Goal: Task Accomplishment & Management: Manage account settings

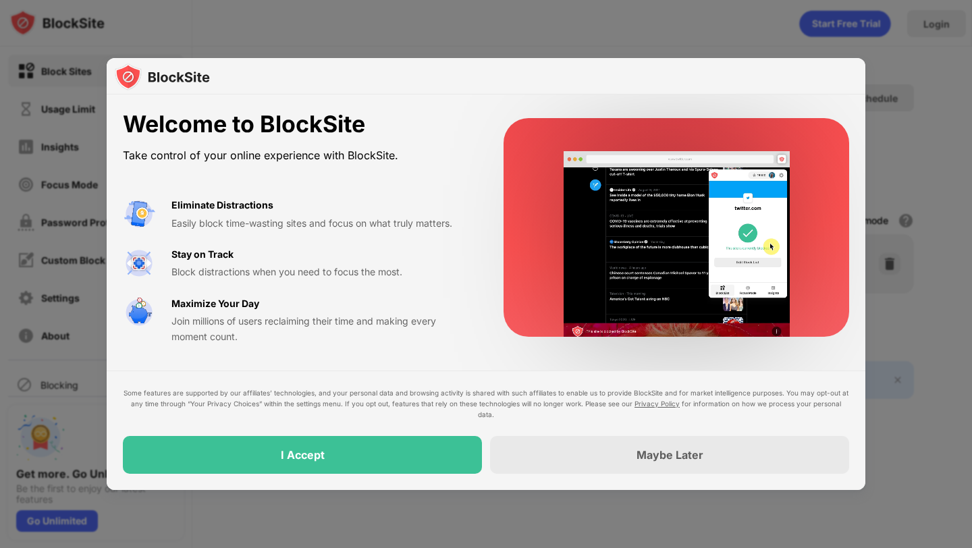
click at [651, 327] on video at bounding box center [676, 244] width 267 height 186
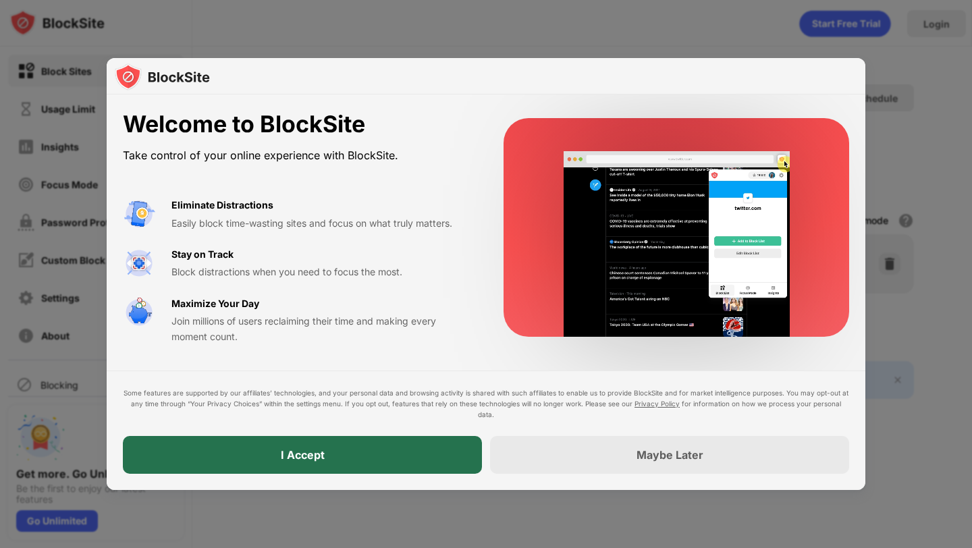
click at [345, 454] on div "I Accept" at bounding box center [302, 455] width 359 height 38
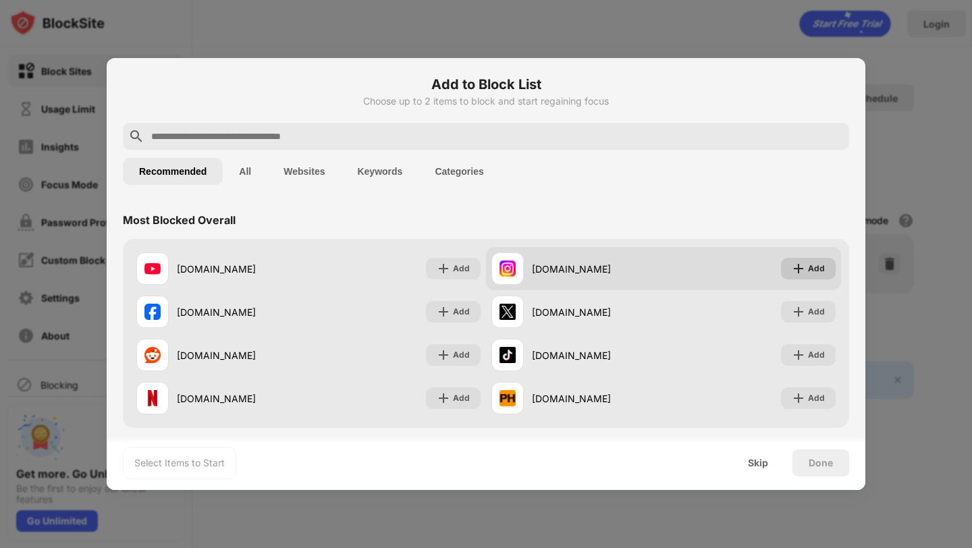
click at [801, 272] on img at bounding box center [798, 268] width 13 height 13
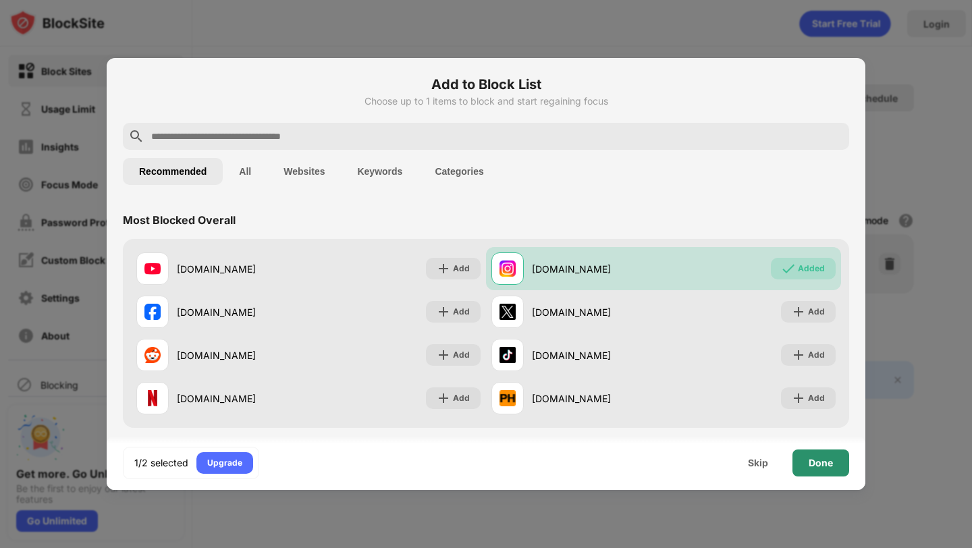
click at [817, 464] on div "Done" at bounding box center [821, 463] width 24 height 11
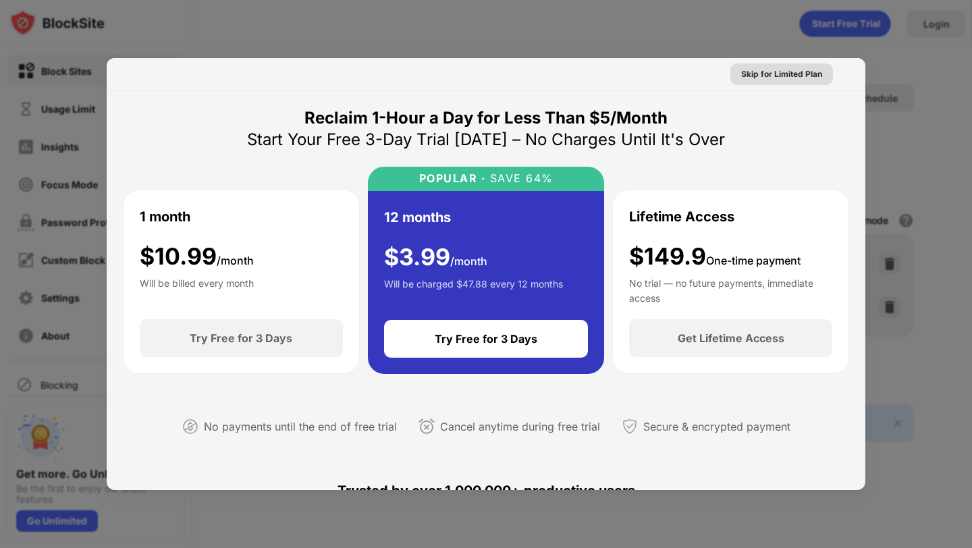
click at [771, 72] on div "Skip for Limited Plan" at bounding box center [781, 73] width 81 height 13
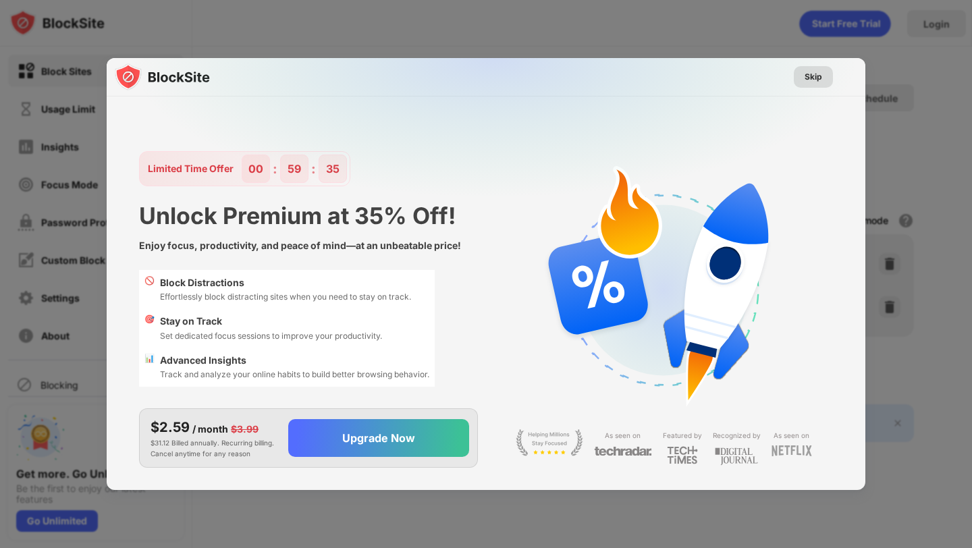
click at [811, 78] on div "Skip" at bounding box center [814, 76] width 18 height 13
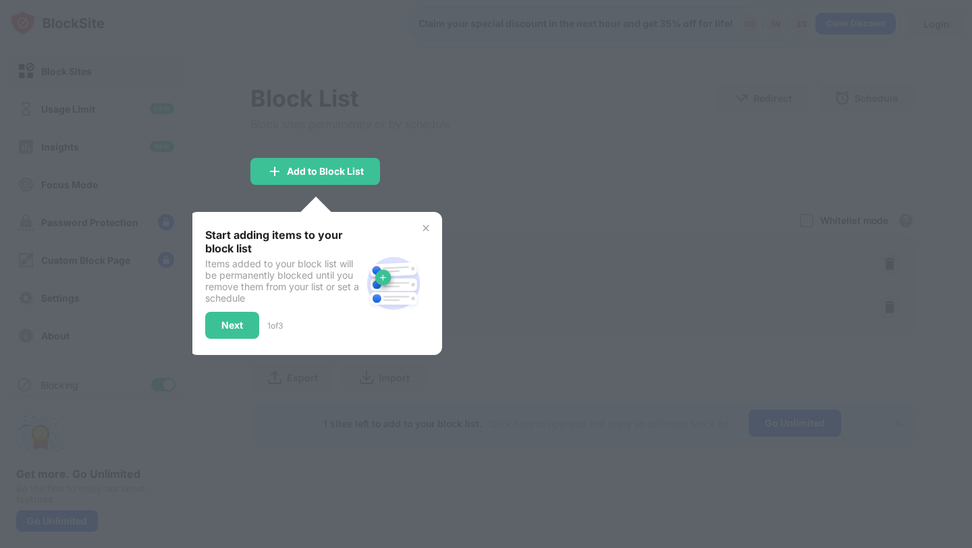
click at [224, 308] on div "Start adding items to your block list Items added to your block list will be pe…" at bounding box center [283, 283] width 156 height 111
click at [224, 322] on div "Next" at bounding box center [232, 325] width 22 height 11
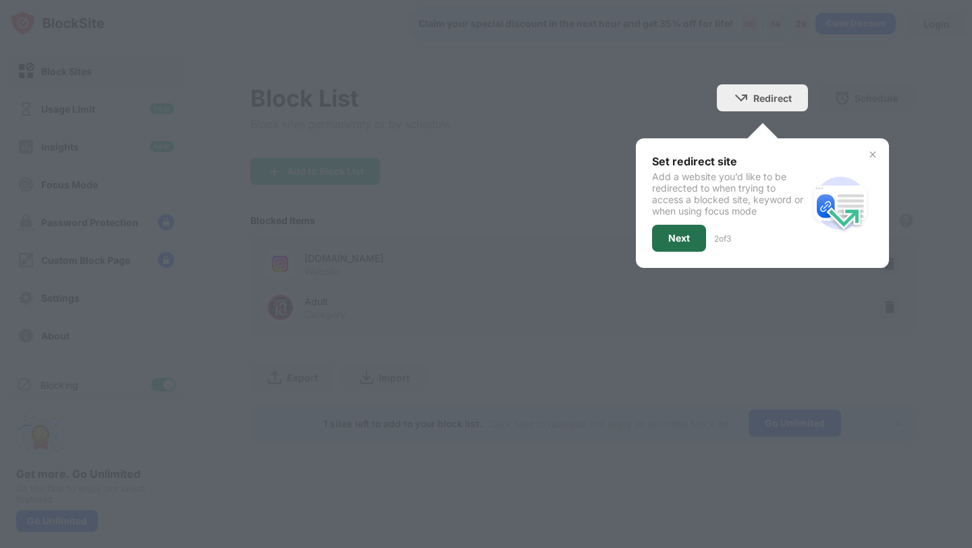
click at [677, 234] on div "Next" at bounding box center [679, 238] width 22 height 11
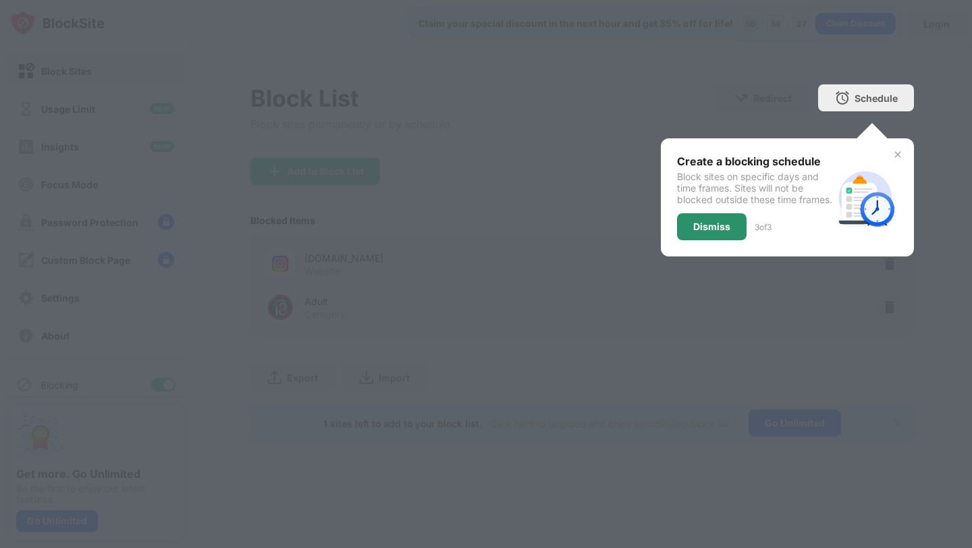
click at [713, 232] on div "Dismiss" at bounding box center [711, 226] width 37 height 11
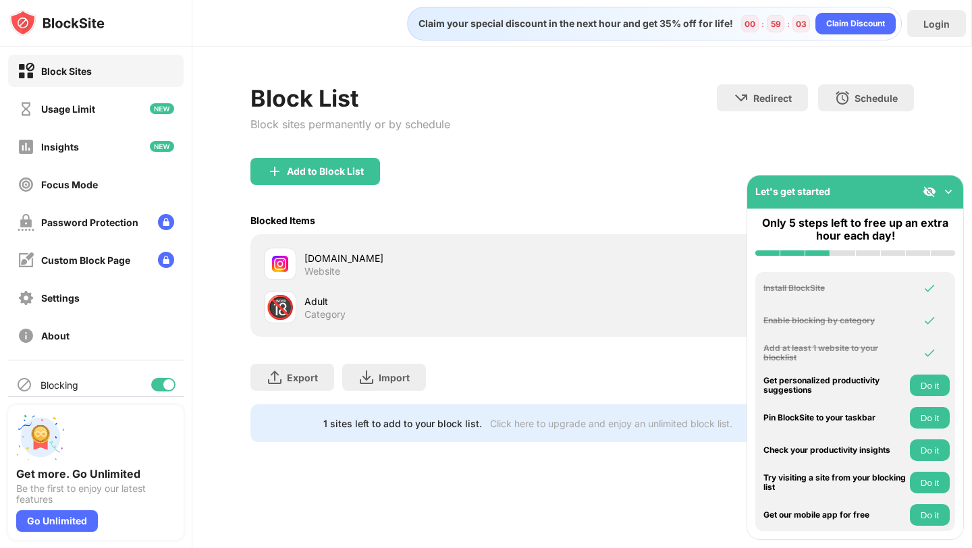
click at [948, 196] on img at bounding box center [948, 191] width 13 height 13
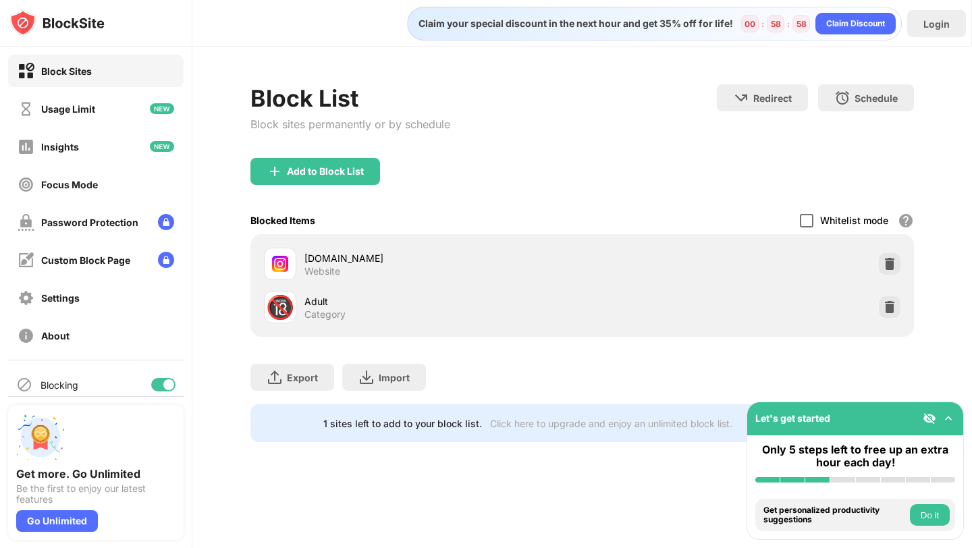
click at [811, 219] on div at bounding box center [806, 220] width 13 height 13
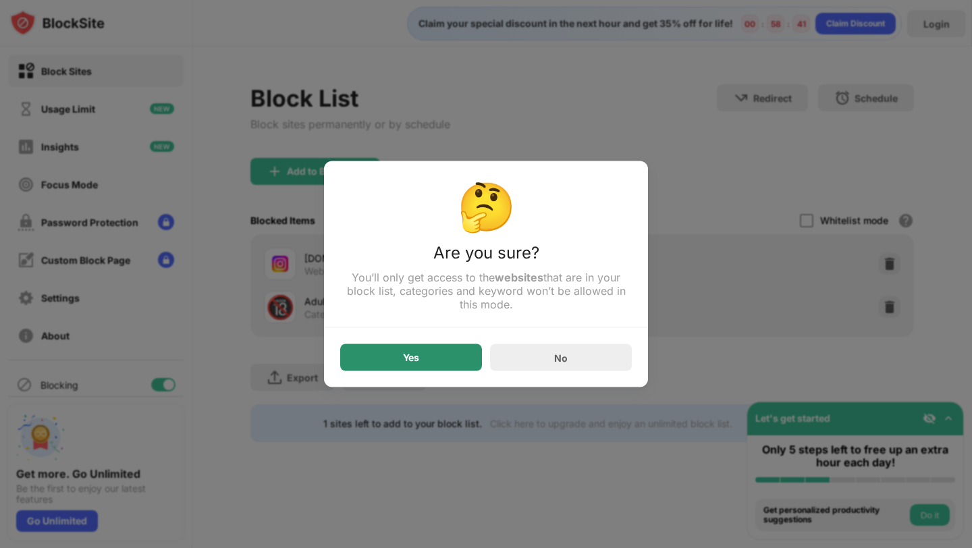
click at [439, 360] on div "Yes" at bounding box center [411, 357] width 142 height 27
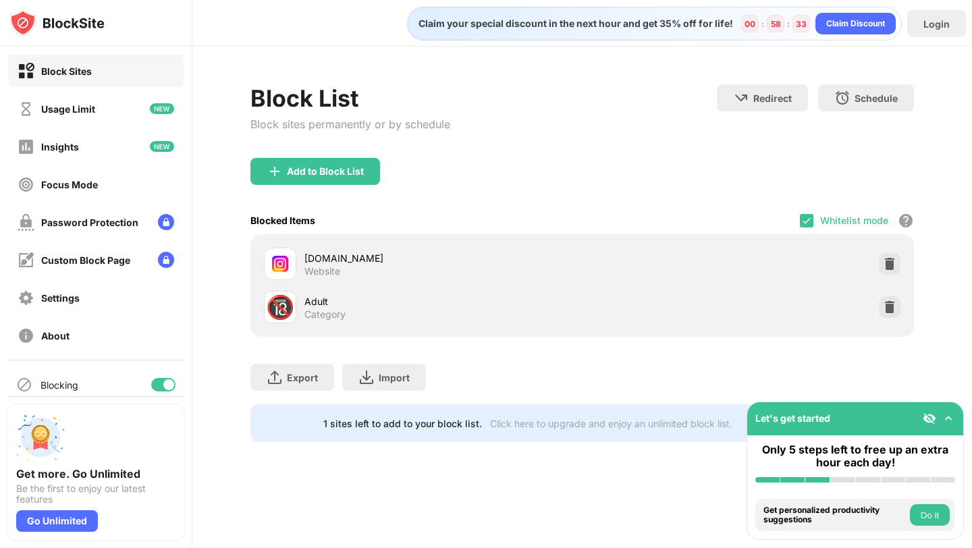
click at [799, 215] on div "Blocked Items Whitelist mode Block all websites except for those in your whitel…" at bounding box center [581, 221] width 663 height 28
click at [806, 220] on img at bounding box center [806, 220] width 11 height 11
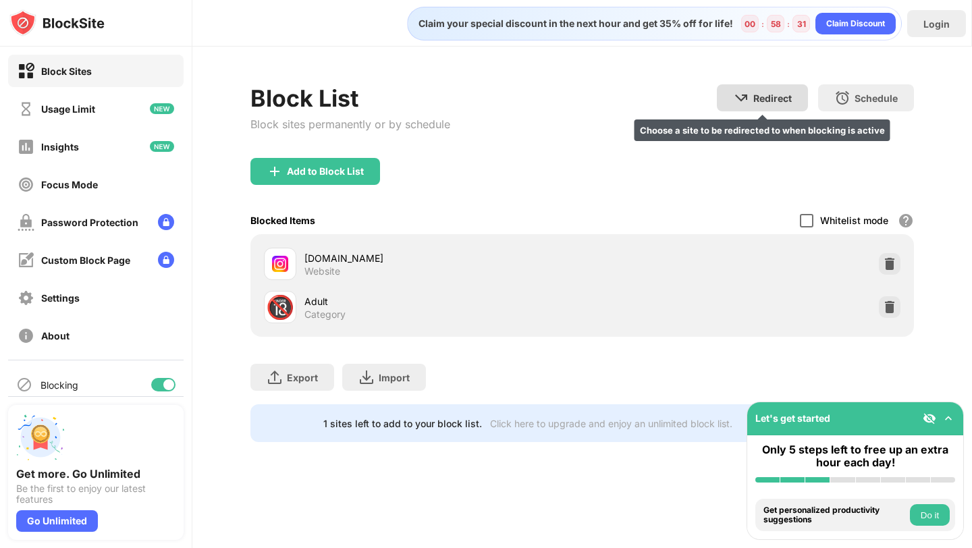
click at [766, 99] on div "Redirect" at bounding box center [772, 97] width 38 height 11
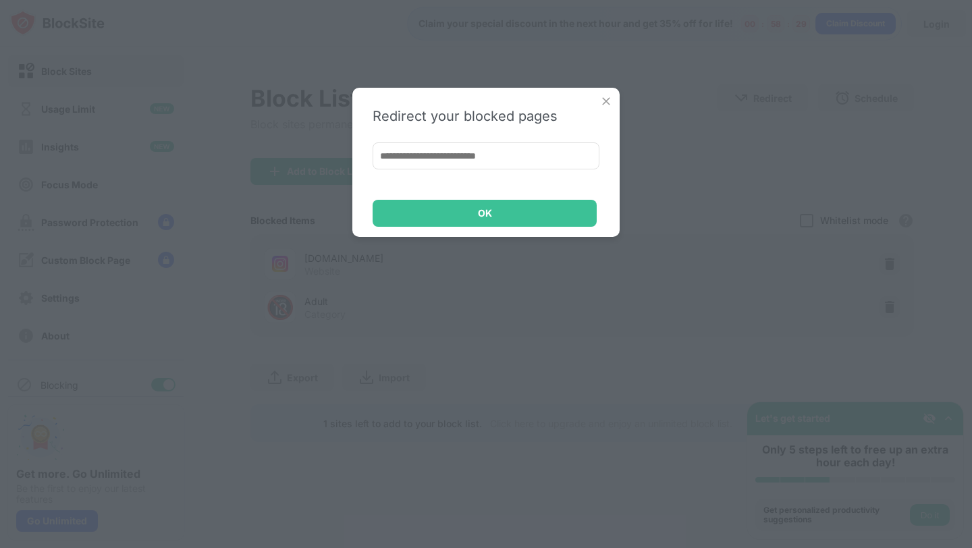
click at [479, 151] on input at bounding box center [486, 155] width 227 height 27
click at [612, 109] on div "Redirect your blocked pages OK" at bounding box center [485, 162] width 267 height 149
click at [614, 100] on div "Redirect your blocked pages OK" at bounding box center [485, 162] width 267 height 149
click at [608, 99] on img at bounding box center [605, 100] width 13 height 13
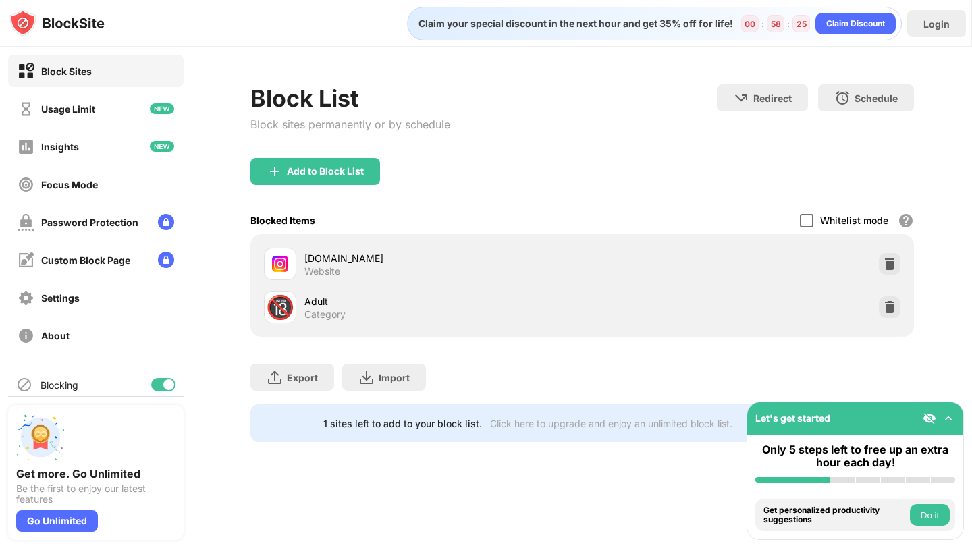
click at [420, 276] on div "instagram.com Website" at bounding box center [442, 264] width 277 height 26
click at [86, 188] on div "Focus Mode" at bounding box center [69, 184] width 57 height 11
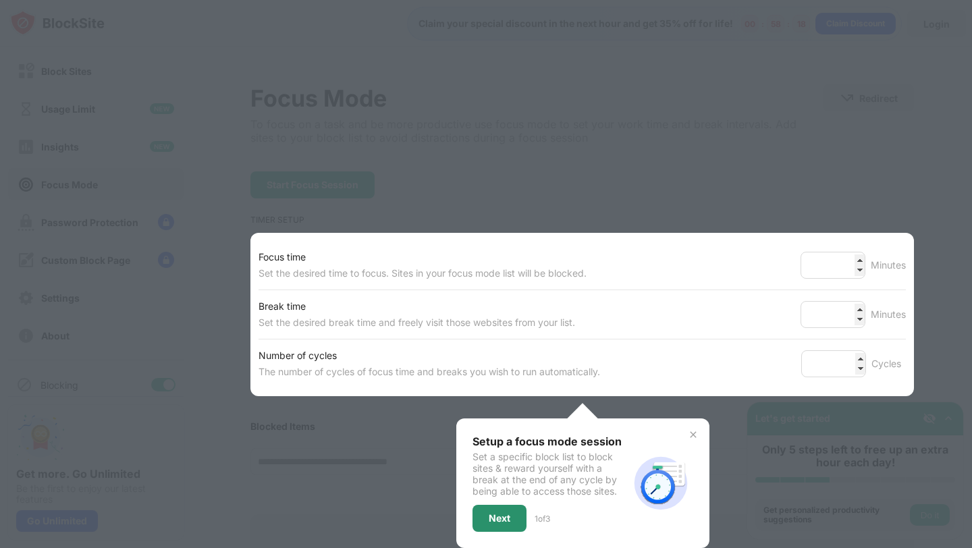
click at [499, 506] on div "Next" at bounding box center [499, 518] width 54 height 27
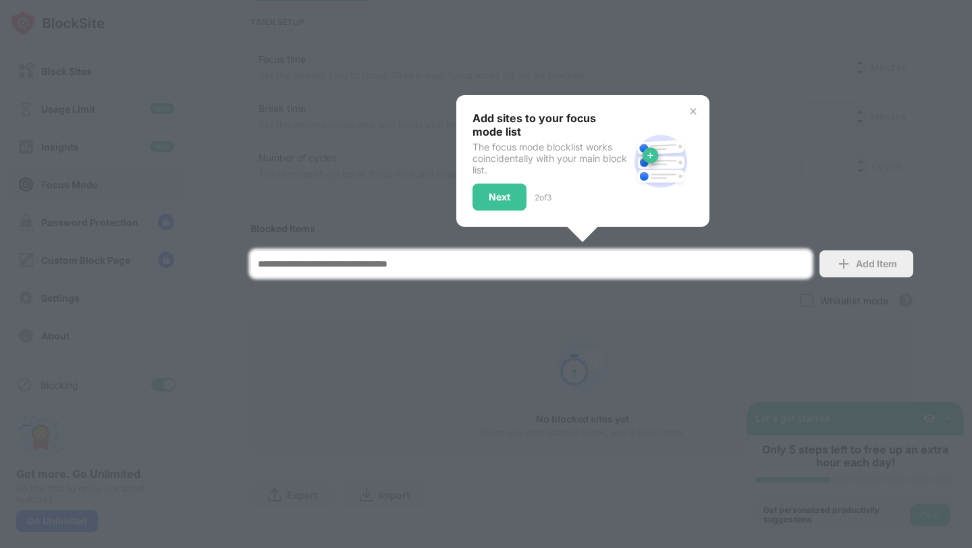
scroll to position [208, 0]
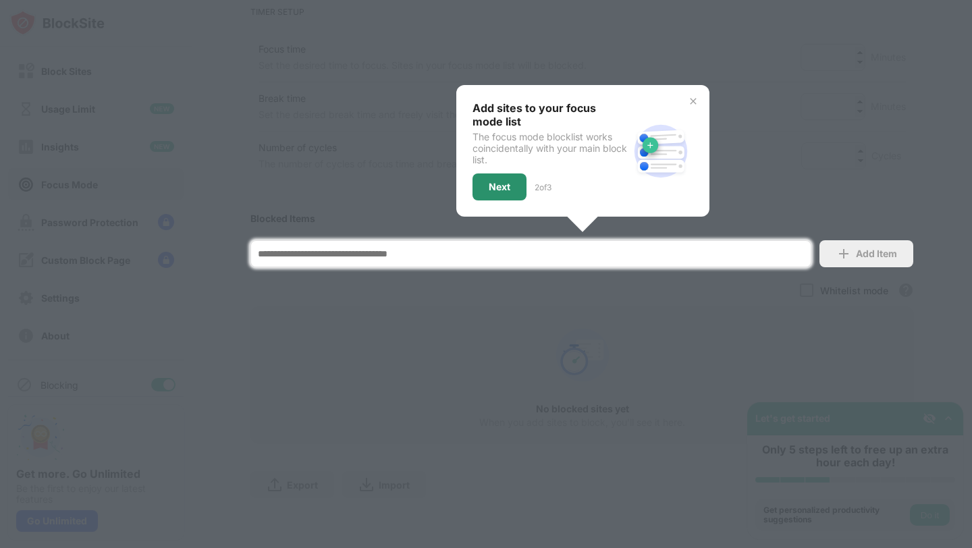
click at [502, 174] on div "Next" at bounding box center [499, 186] width 54 height 27
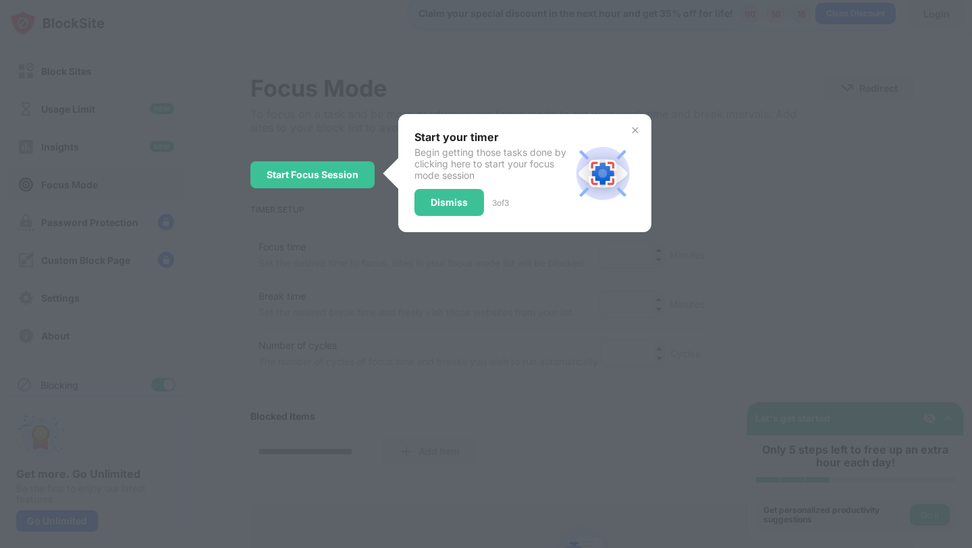
scroll to position [0, 0]
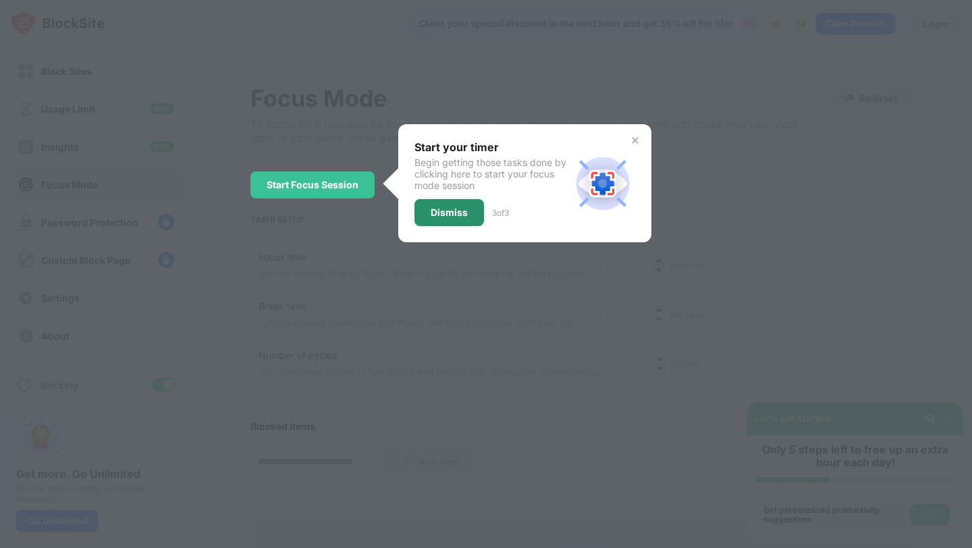
click at [447, 209] on div "Dismiss" at bounding box center [449, 212] width 37 height 11
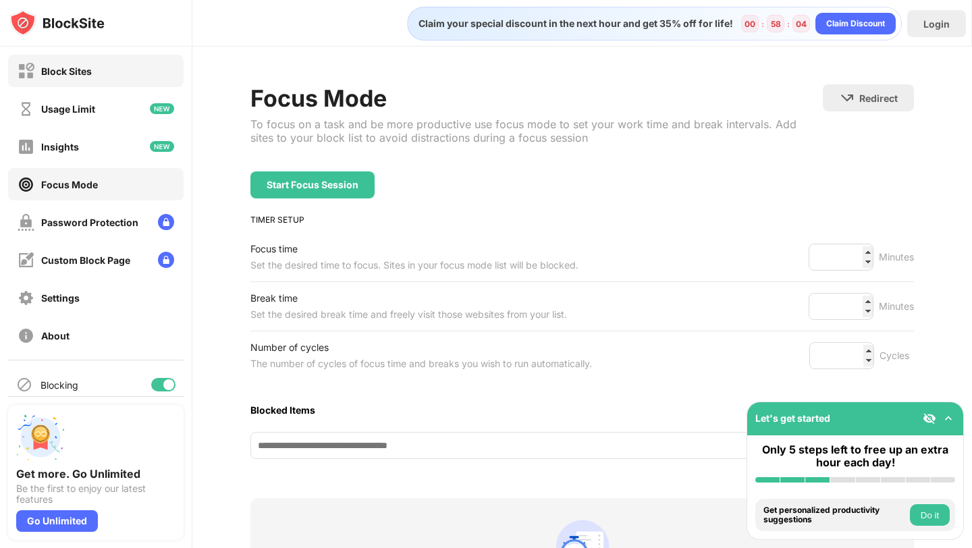
click at [51, 65] on div "Block Sites" at bounding box center [66, 70] width 51 height 11
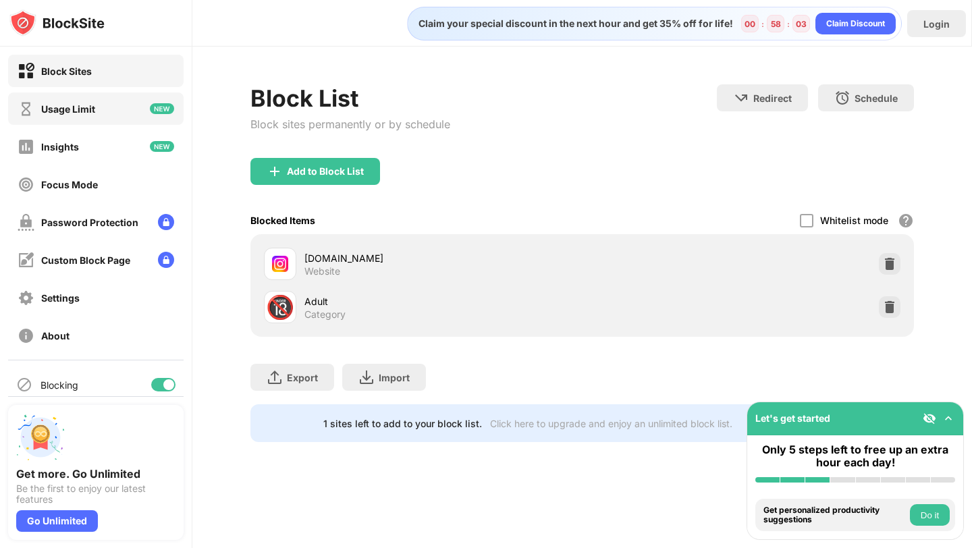
click at [105, 111] on div "Usage Limit" at bounding box center [95, 108] width 175 height 32
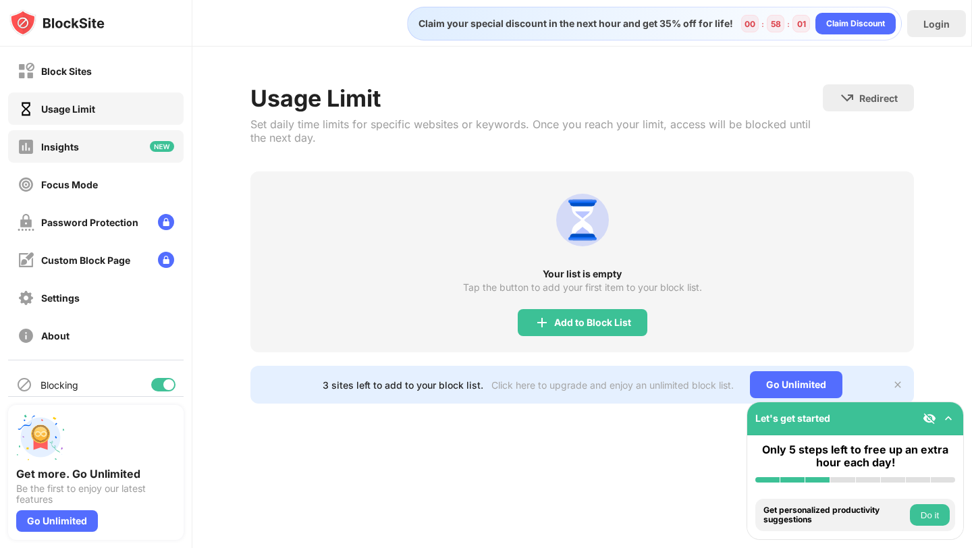
click at [124, 142] on div "Insights" at bounding box center [95, 146] width 175 height 32
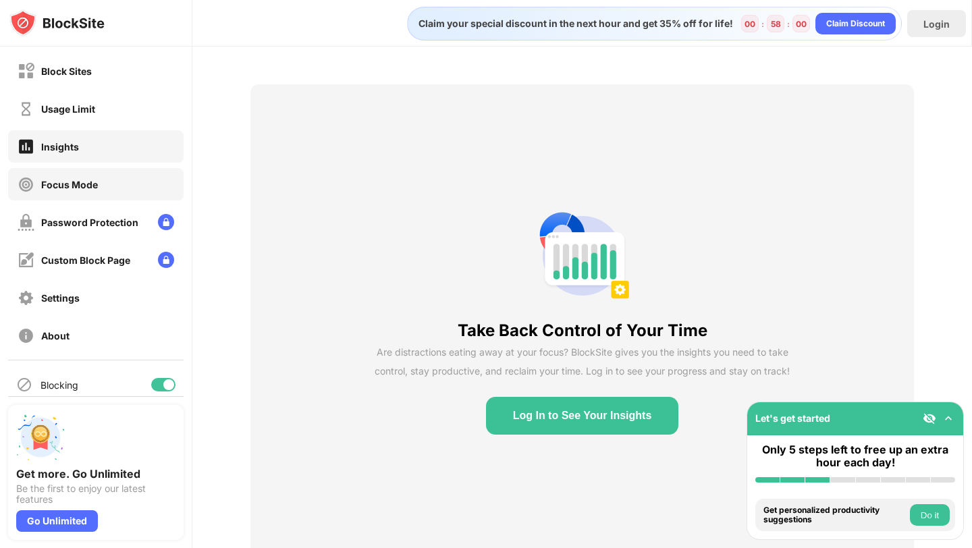
click at [117, 189] on div "Focus Mode" at bounding box center [95, 184] width 175 height 32
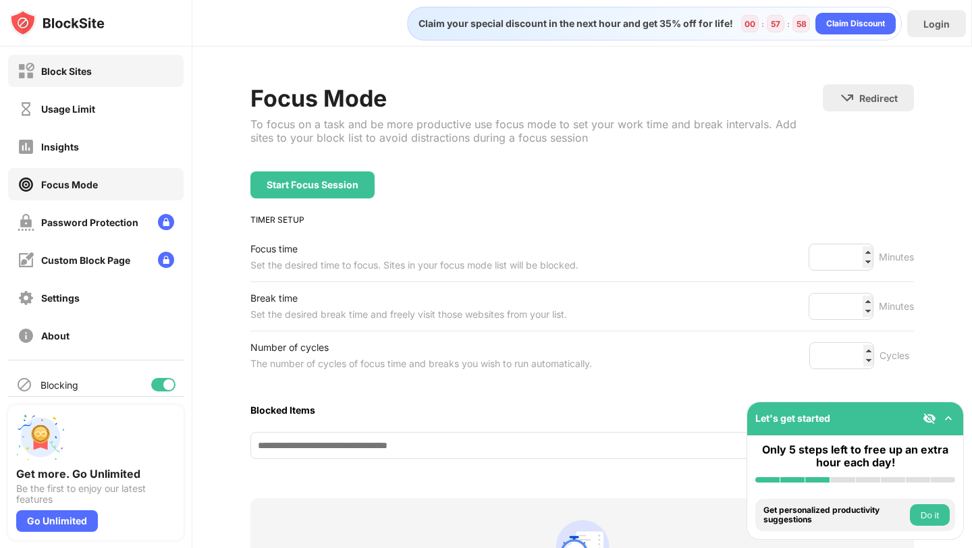
click at [138, 85] on div "Block Sites" at bounding box center [95, 71] width 175 height 32
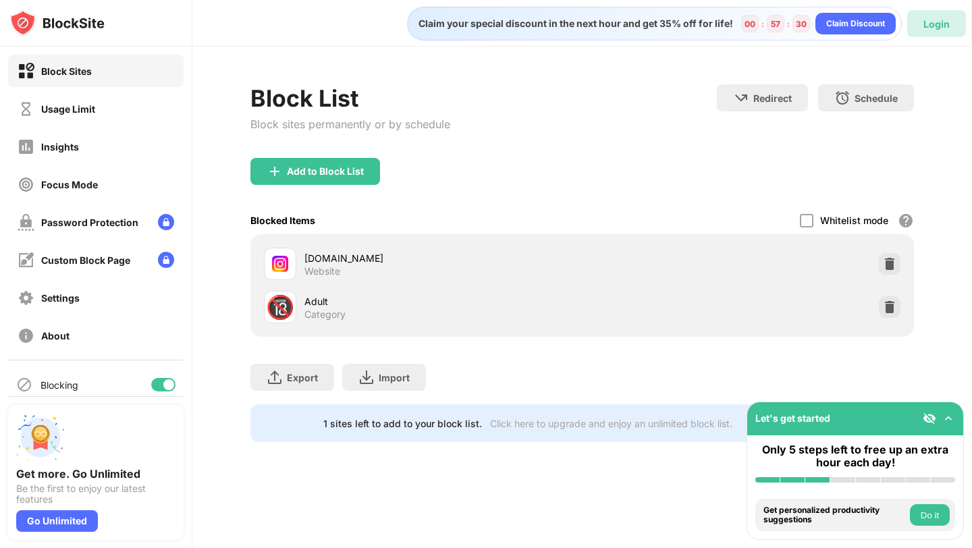
click at [918, 24] on div "Login" at bounding box center [936, 23] width 59 height 27
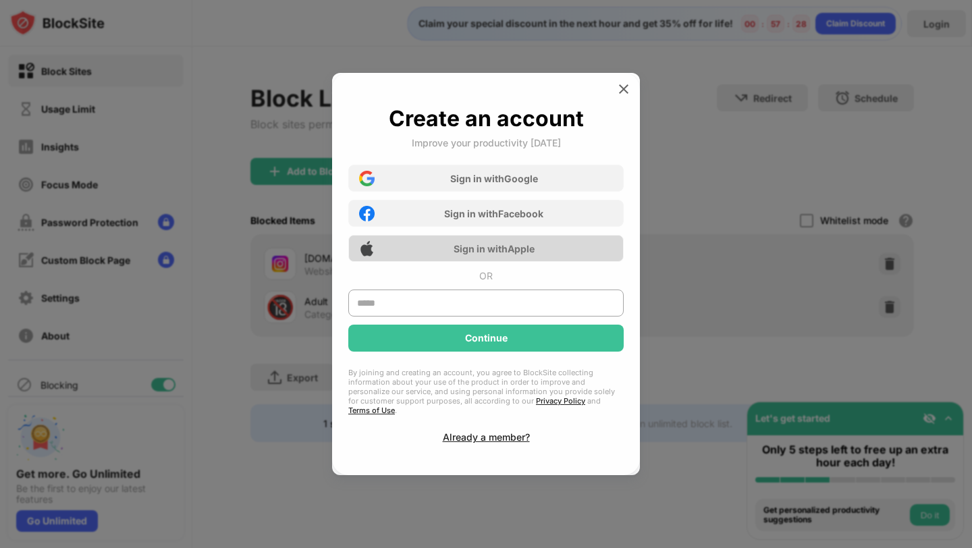
click at [496, 246] on div "Sign in with Apple" at bounding box center [485, 248] width 275 height 27
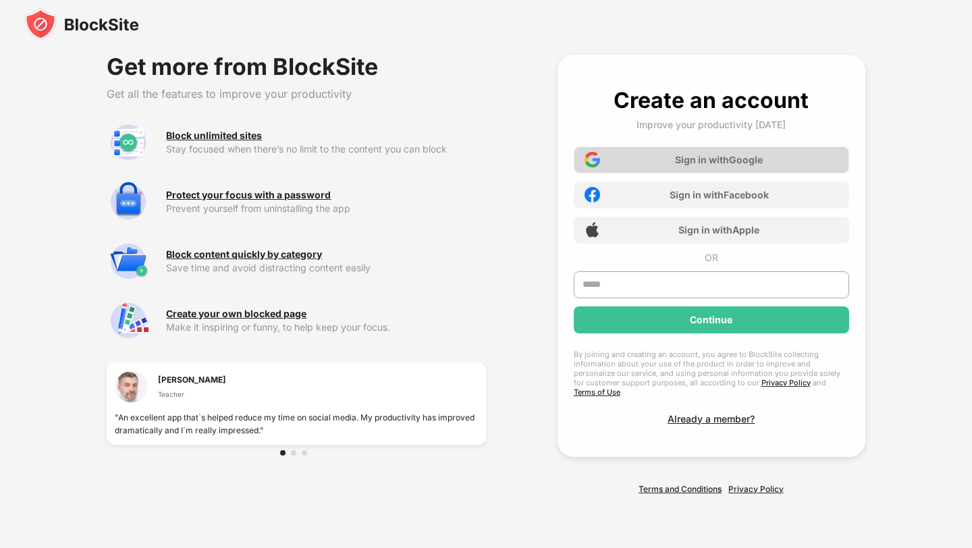
click at [731, 165] on div "Sign in with Google" at bounding box center [719, 159] width 88 height 11
click at [732, 171] on div "Sign in with Google" at bounding box center [711, 159] width 275 height 27
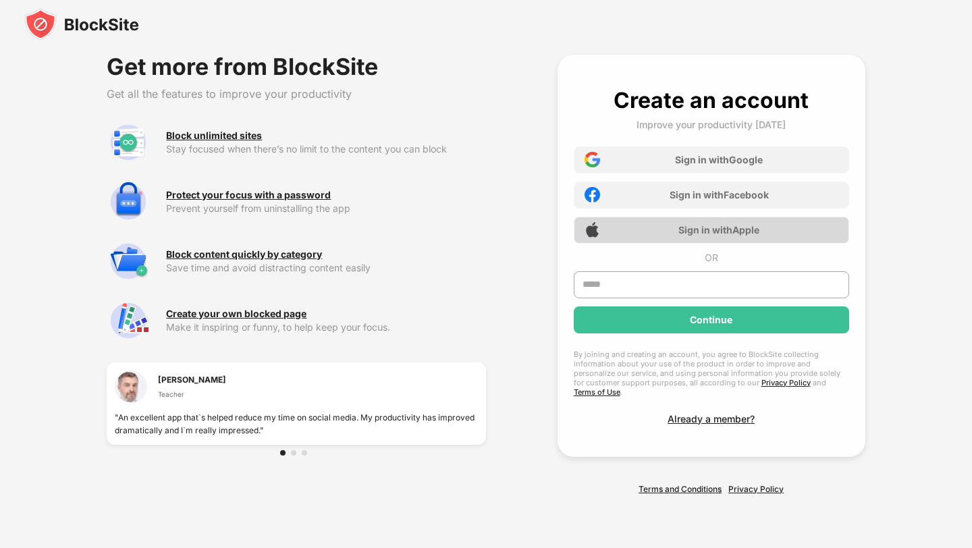
click at [713, 242] on div "Sign in with Apple" at bounding box center [711, 230] width 275 height 27
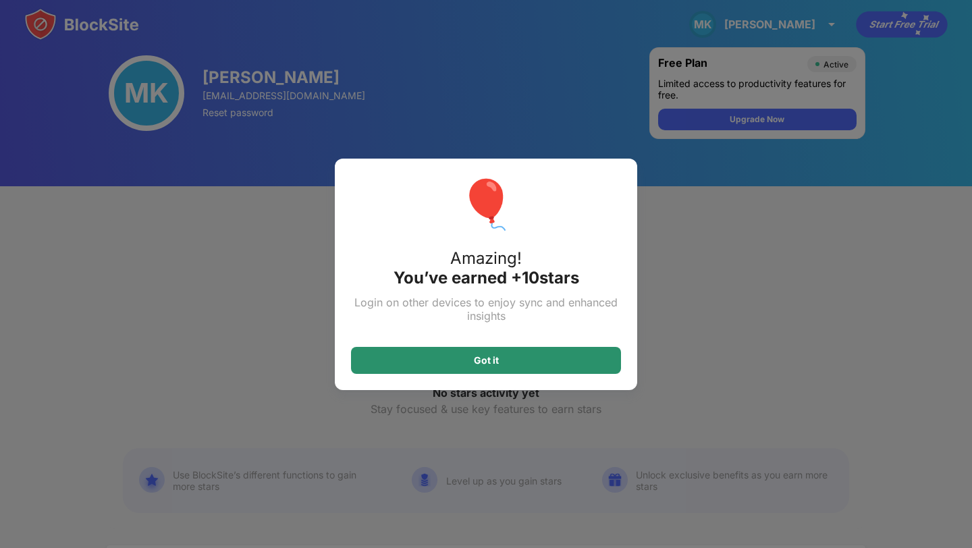
click at [558, 353] on div "Got it" at bounding box center [486, 360] width 270 height 27
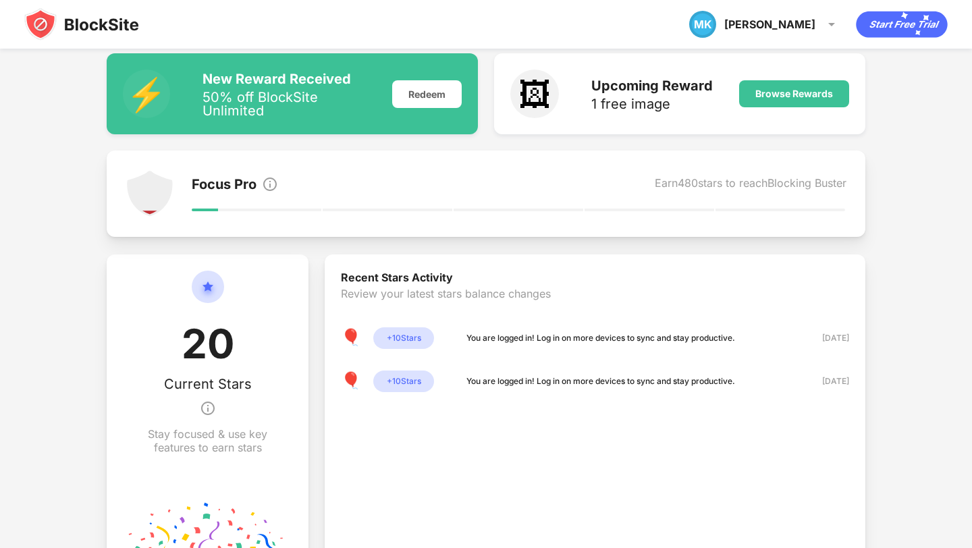
scroll to position [169, 0]
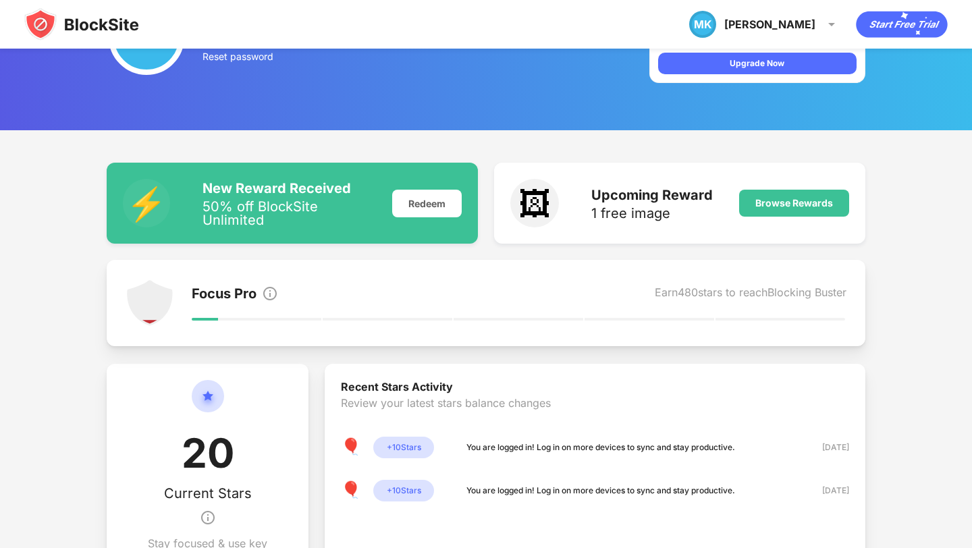
scroll to position [70, 0]
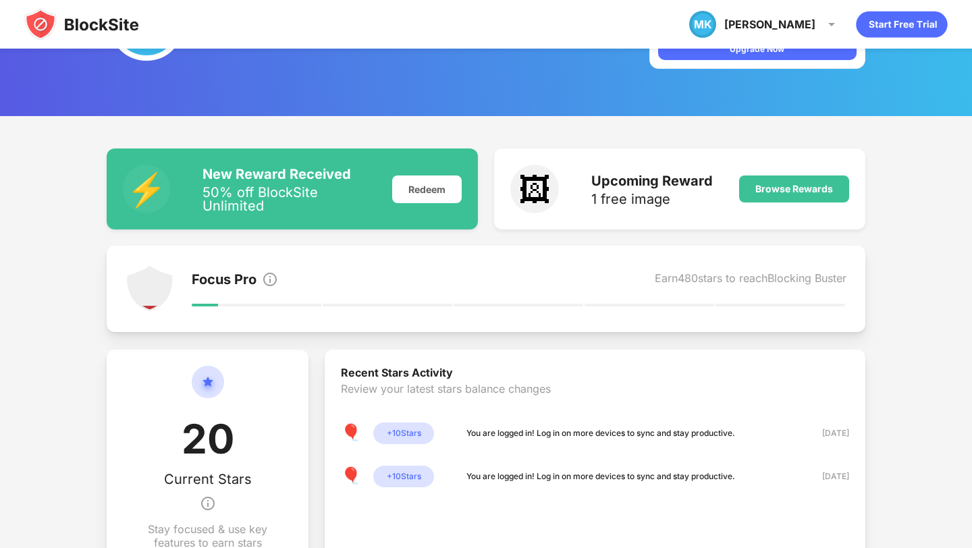
click at [136, 298] on img at bounding box center [150, 289] width 49 height 49
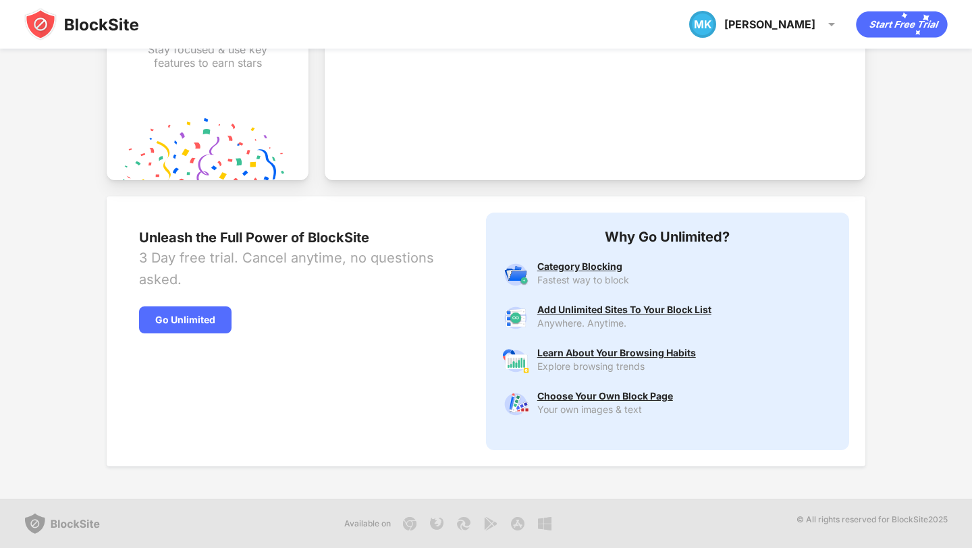
scroll to position [0, 0]
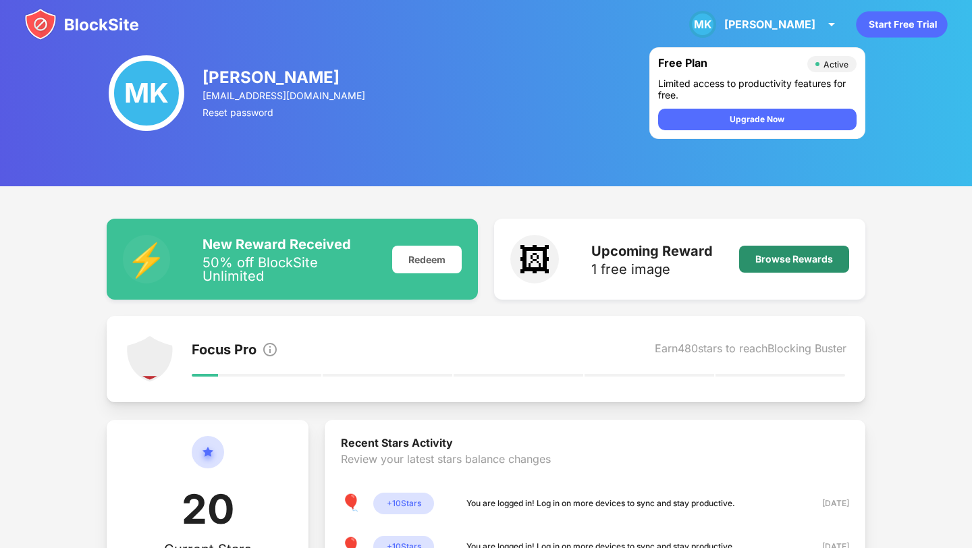
click at [761, 260] on div "Browse Rewards" at bounding box center [794, 259] width 78 height 11
